Goal: Obtain resource: Download file/media

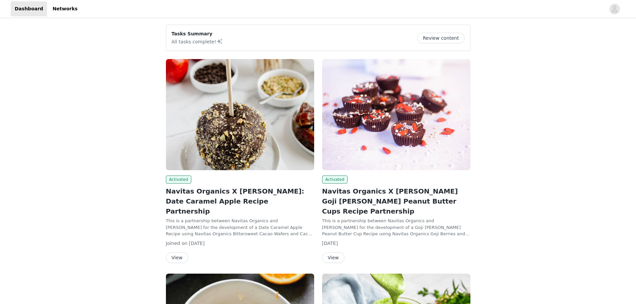
click at [174, 252] on button "View" at bounding box center [177, 257] width 22 height 11
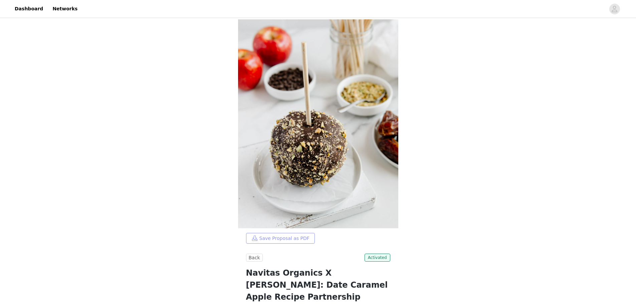
click at [297, 236] on button "Save Proposal as PDF" at bounding box center [280, 238] width 69 height 11
drag, startPoint x: 317, startPoint y: 272, endPoint x: 377, endPoint y: 286, distance: 61.6
click at [377, 286] on h1 "Navitas Organics X Ali Fiorella: Date Caramel Apple Recipe Partnership" at bounding box center [318, 285] width 144 height 36
copy h1 "Ali Fiorella: Date Caramel Apple Recipe Partnership"
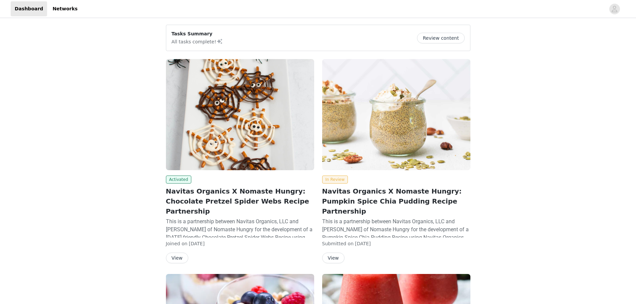
click at [179, 253] on button "View" at bounding box center [177, 258] width 22 height 11
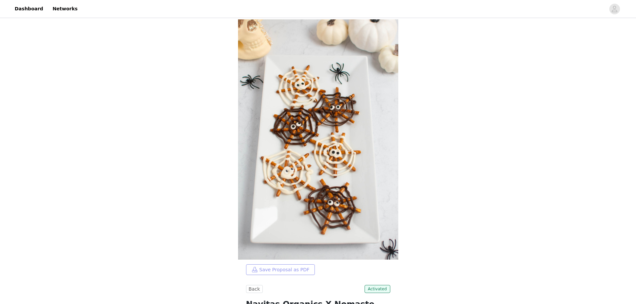
click at [280, 269] on button "Save Proposal as PDF" at bounding box center [280, 269] width 69 height 11
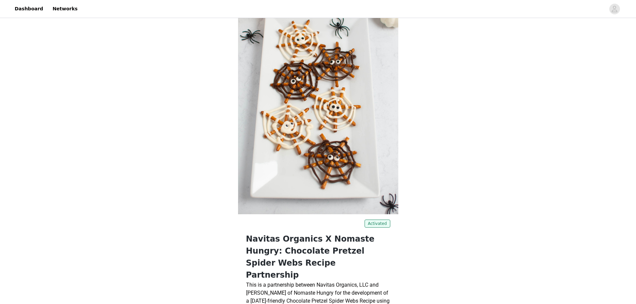
scroll to position [100, 0]
